Goal: Communication & Community: Answer question/provide support

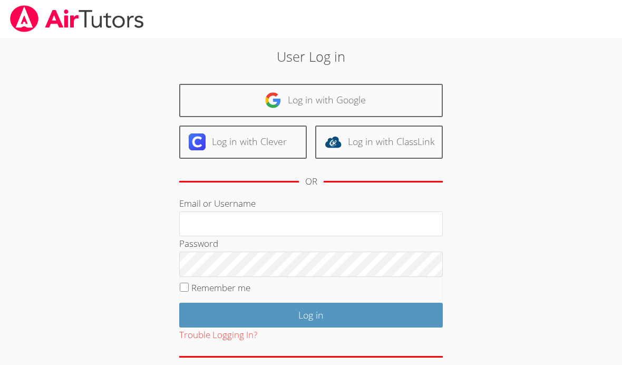
click at [367, 98] on link "Log in with Google" at bounding box center [311, 100] width 264 height 33
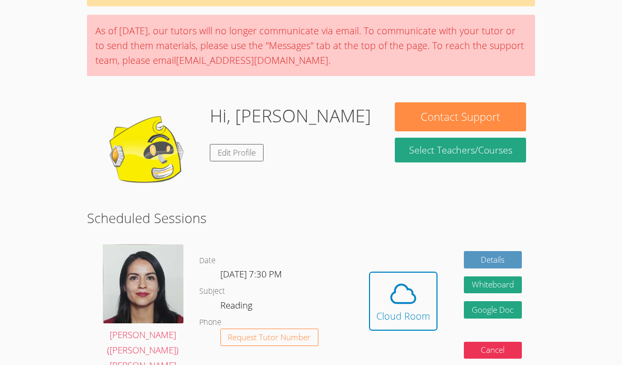
scroll to position [70, 0]
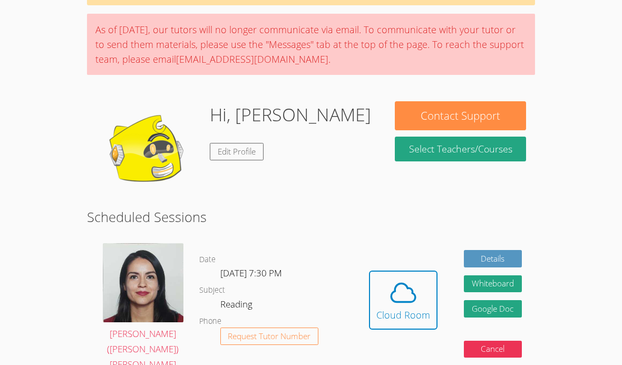
click at [409, 290] on icon at bounding box center [403, 293] width 30 height 30
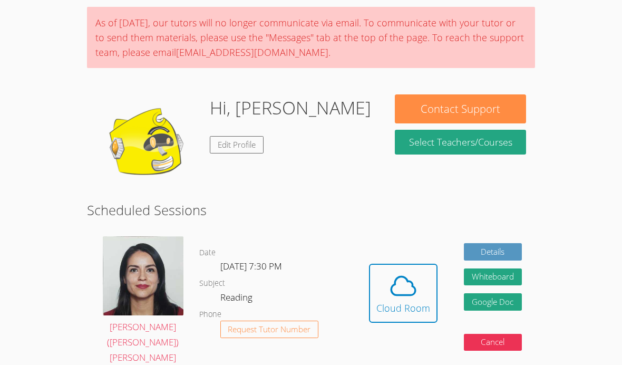
scroll to position [77, 0]
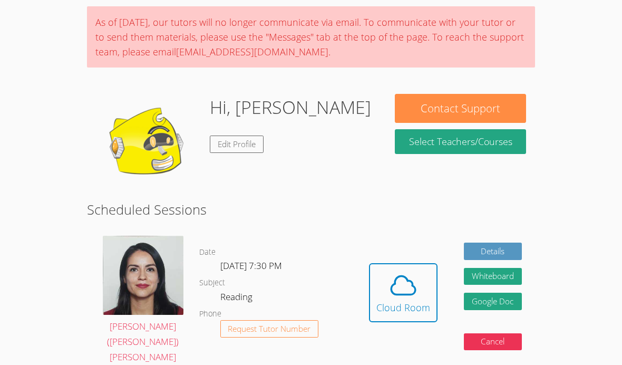
click at [409, 279] on icon at bounding box center [403, 285] width 30 height 30
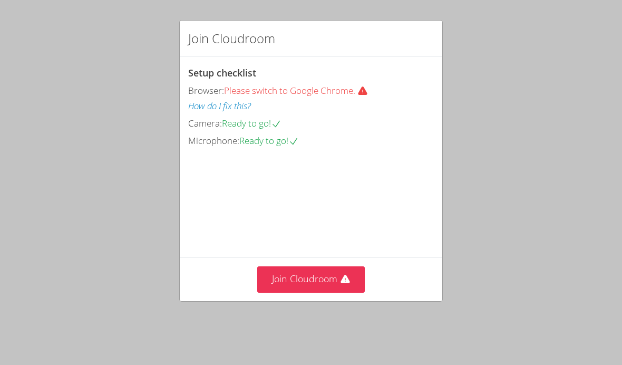
click at [320, 236] on video at bounding box center [267, 196] width 158 height 79
click at [320, 292] on button "Join Cloudroom" at bounding box center [311, 279] width 108 height 26
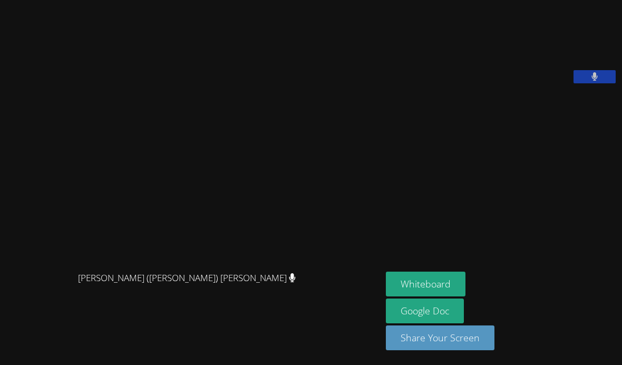
click at [416, 296] on button "Whiteboard" at bounding box center [426, 283] width 80 height 25
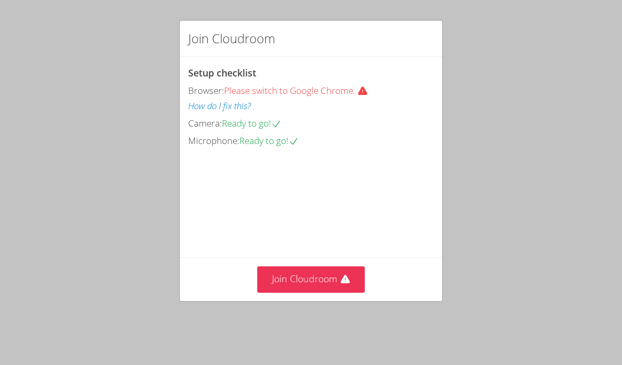
click at [319, 292] on button "Join Cloudroom" at bounding box center [311, 279] width 108 height 26
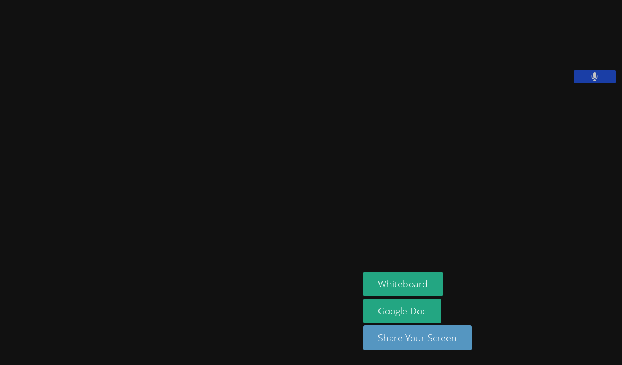
click at [316, 302] on div at bounding box center [179, 281] width 351 height 42
click at [50, 302] on div at bounding box center [179, 281] width 351 height 42
click at [28, 302] on div at bounding box center [179, 281] width 351 height 42
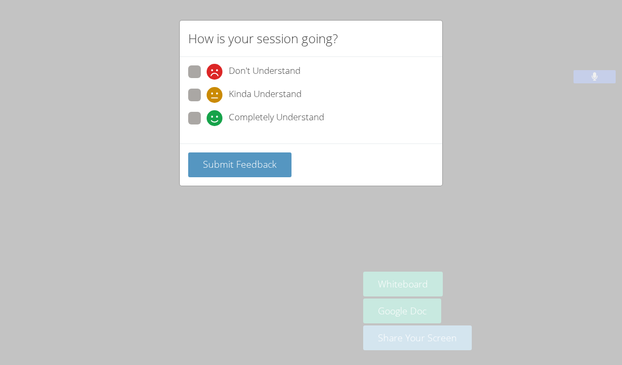
click at [218, 121] on icon at bounding box center [215, 118] width 16 height 16
click at [216, 121] on input "Completely Understand" at bounding box center [211, 116] width 9 height 9
radio input "true"
click at [210, 116] on icon at bounding box center [215, 118] width 16 height 16
click at [210, 116] on input "Completely Understand" at bounding box center [211, 116] width 9 height 9
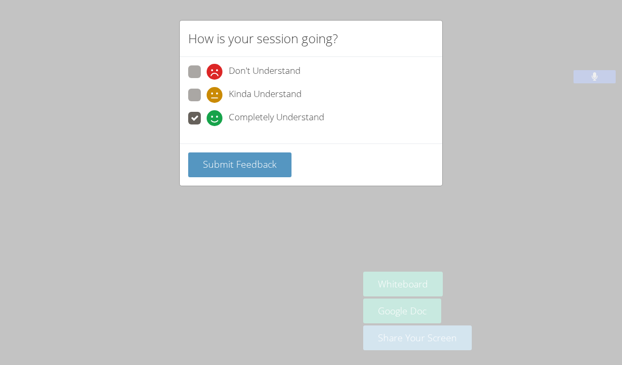
click at [226, 173] on button "Submit Feedback" at bounding box center [239, 164] width 103 height 25
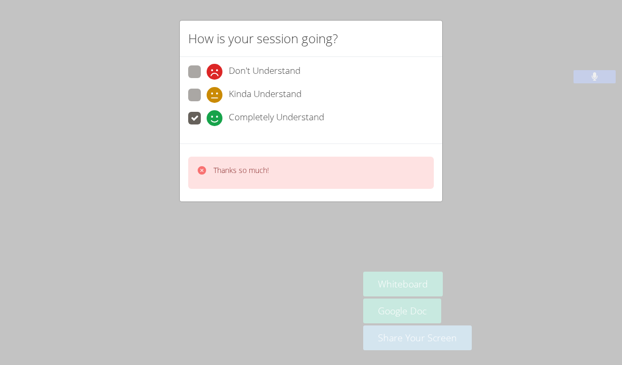
click at [229, 165] on p "Thanks so much!" at bounding box center [240, 170] width 55 height 11
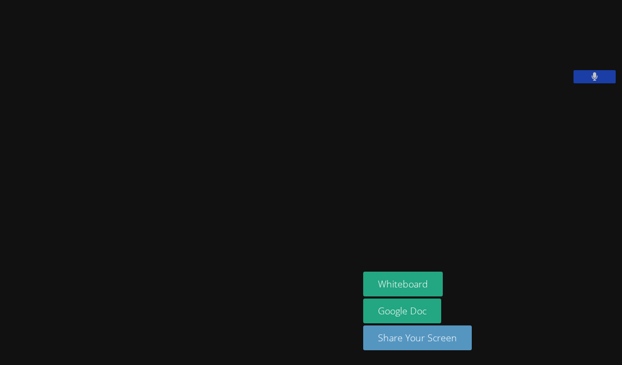
click at [220, 176] on video at bounding box center [180, 161] width 158 height 197
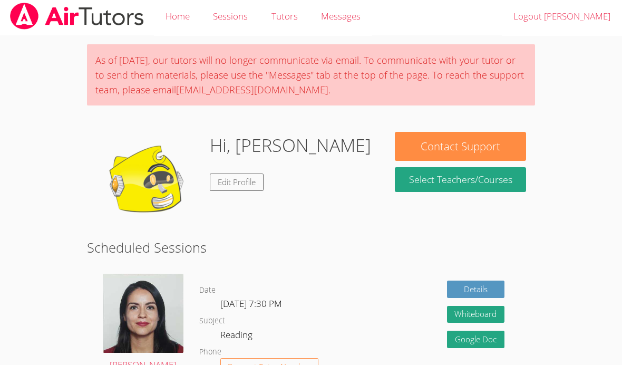
scroll to position [2, 0]
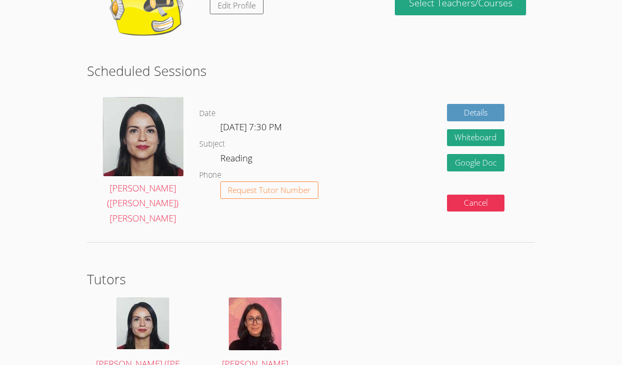
scroll to position [179, 0]
